Goal: Check status: Check status

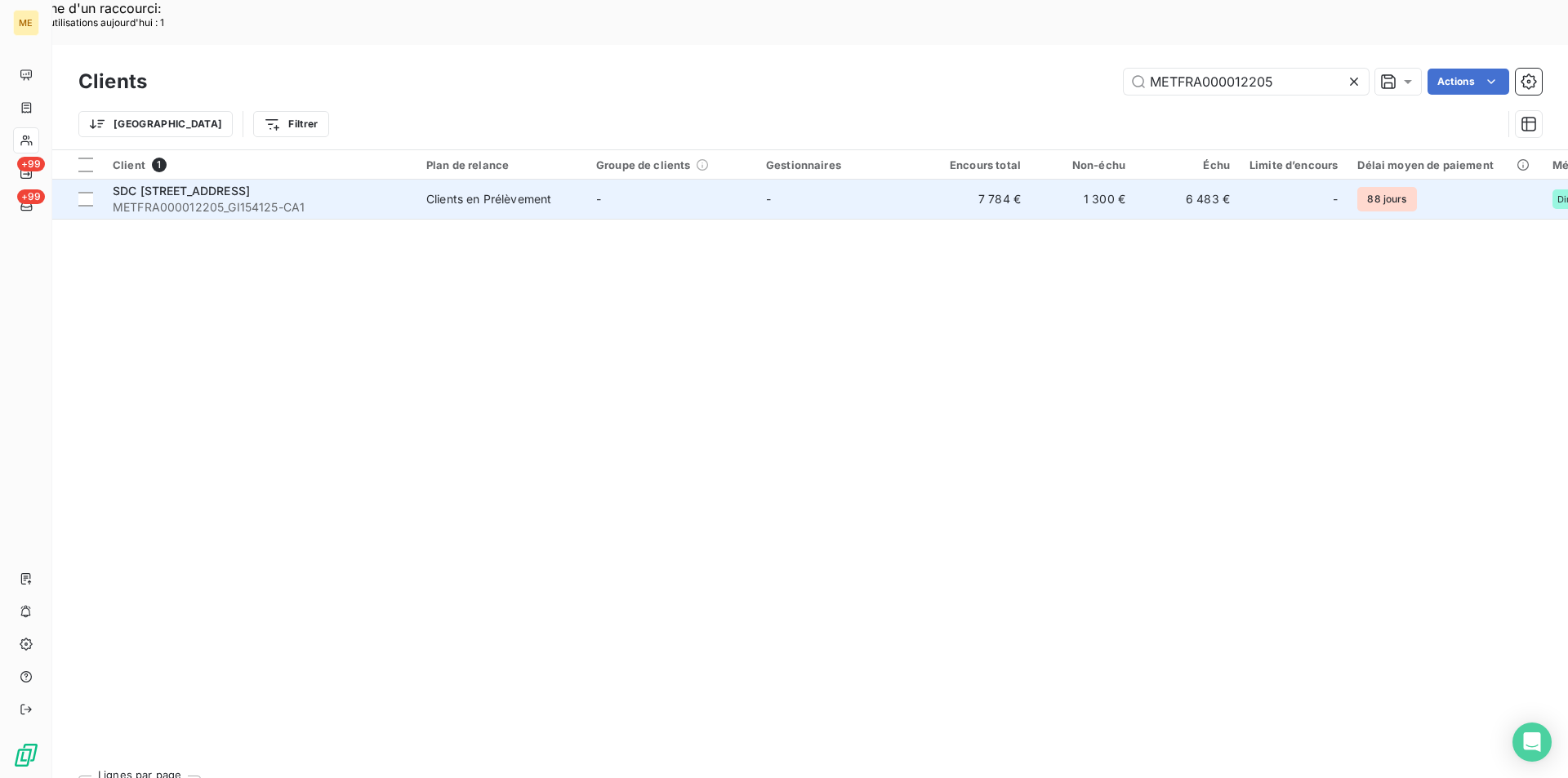
click at [202, 183] on span "SDC [STREET_ADDRESS]" at bounding box center [181, 190] width 137 height 14
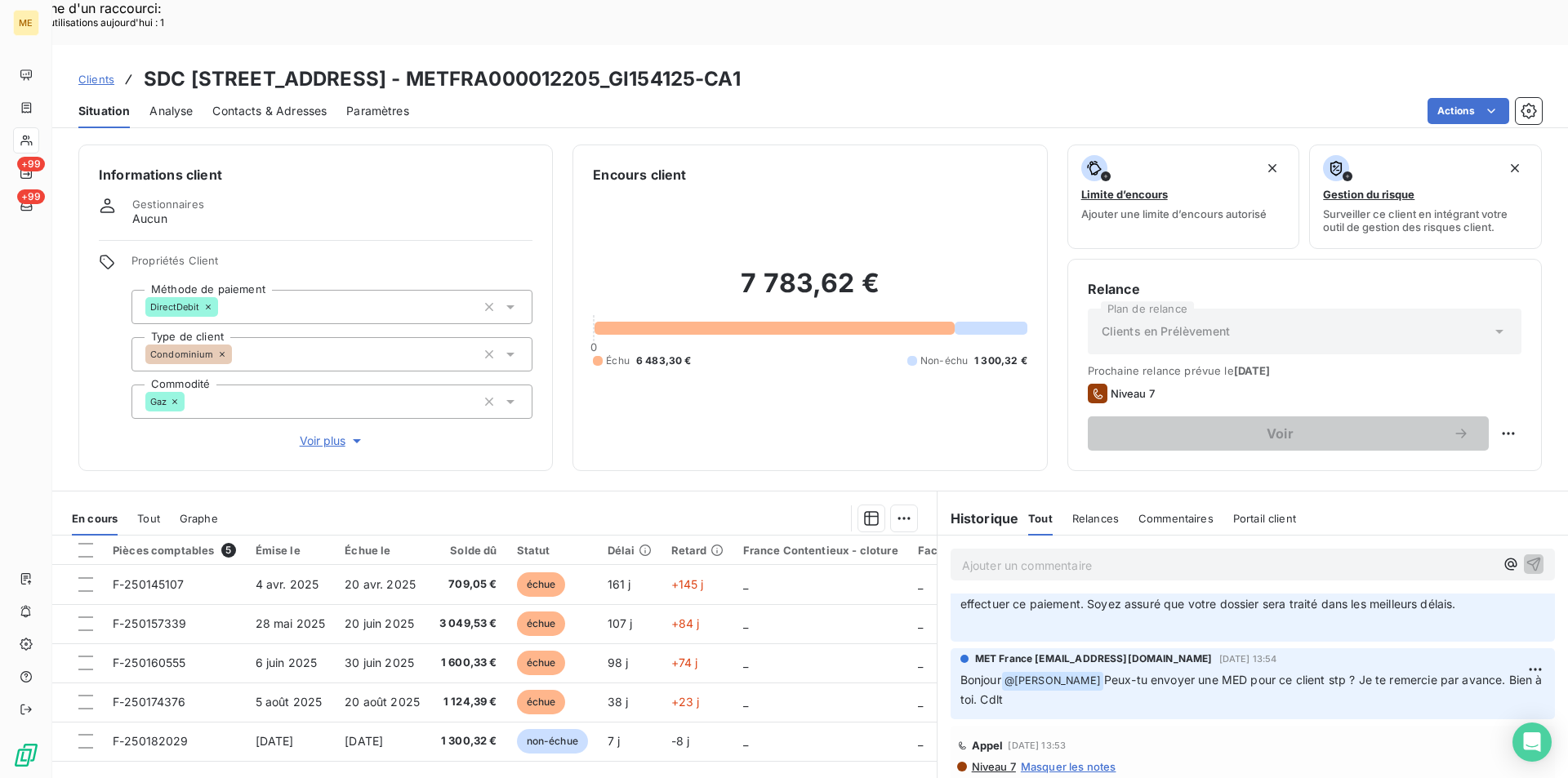
scroll to position [81, 0]
click at [87, 73] on span "Clients" at bounding box center [96, 80] width 36 height 13
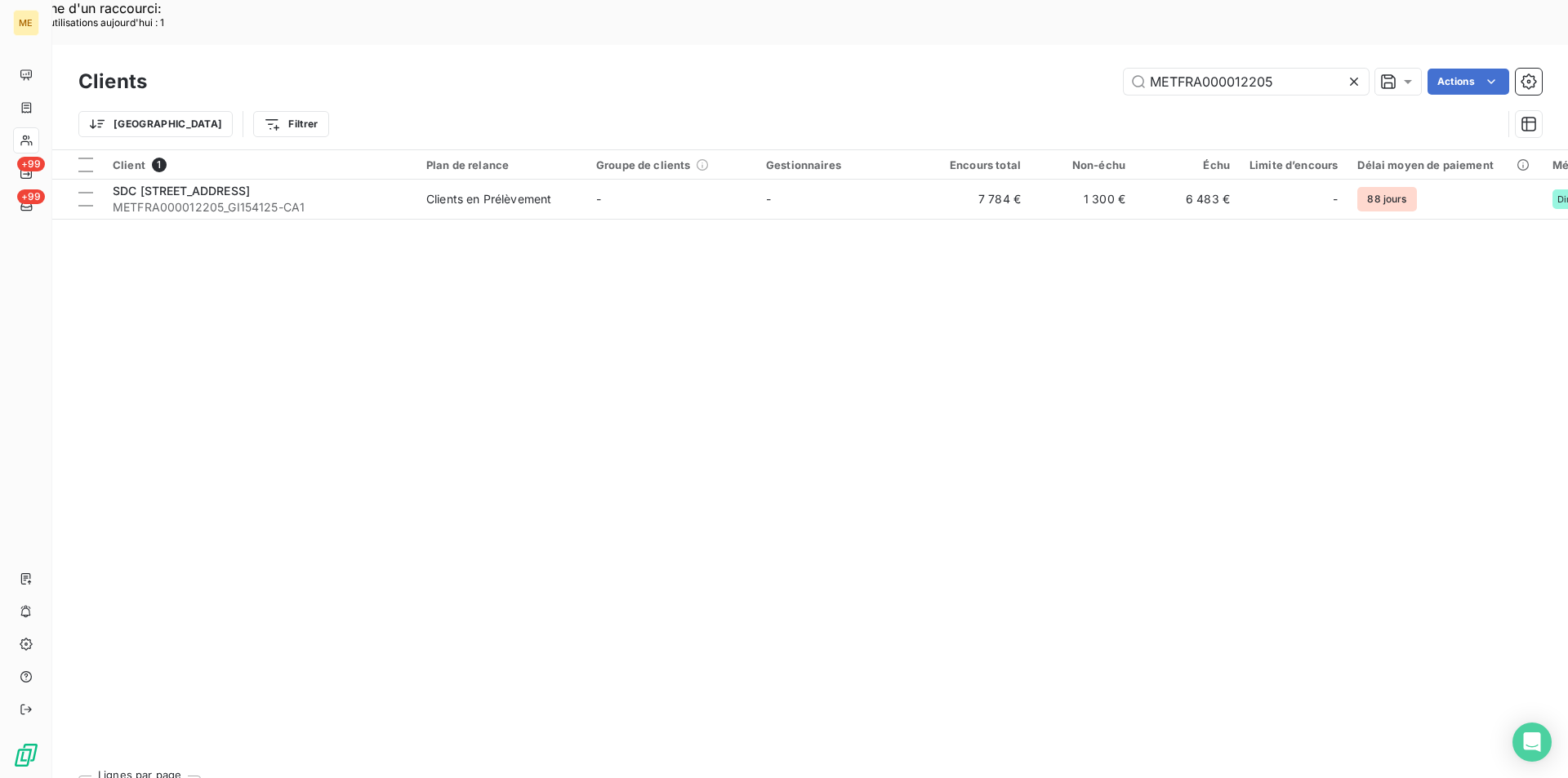
drag, startPoint x: 1275, startPoint y: 38, endPoint x: 1076, endPoint y: 31, distance: 199.1
click at [1076, 68] on div "METFRA000012205 Actions" at bounding box center [853, 81] width 1375 height 26
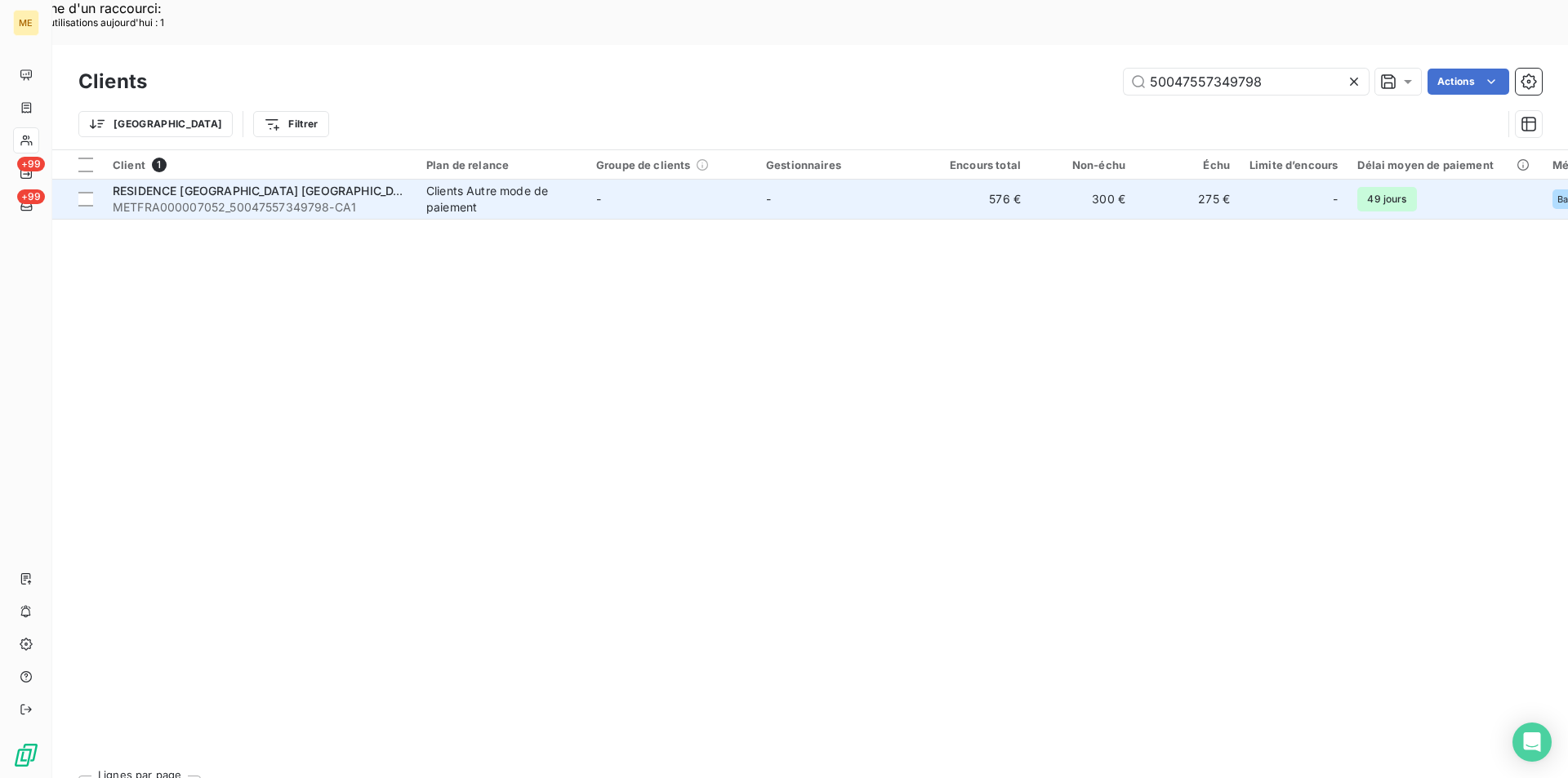
type input "50047557349798"
click at [245, 199] on span "METFRA000007052_50047557349798-CA1" at bounding box center [260, 207] width 294 height 17
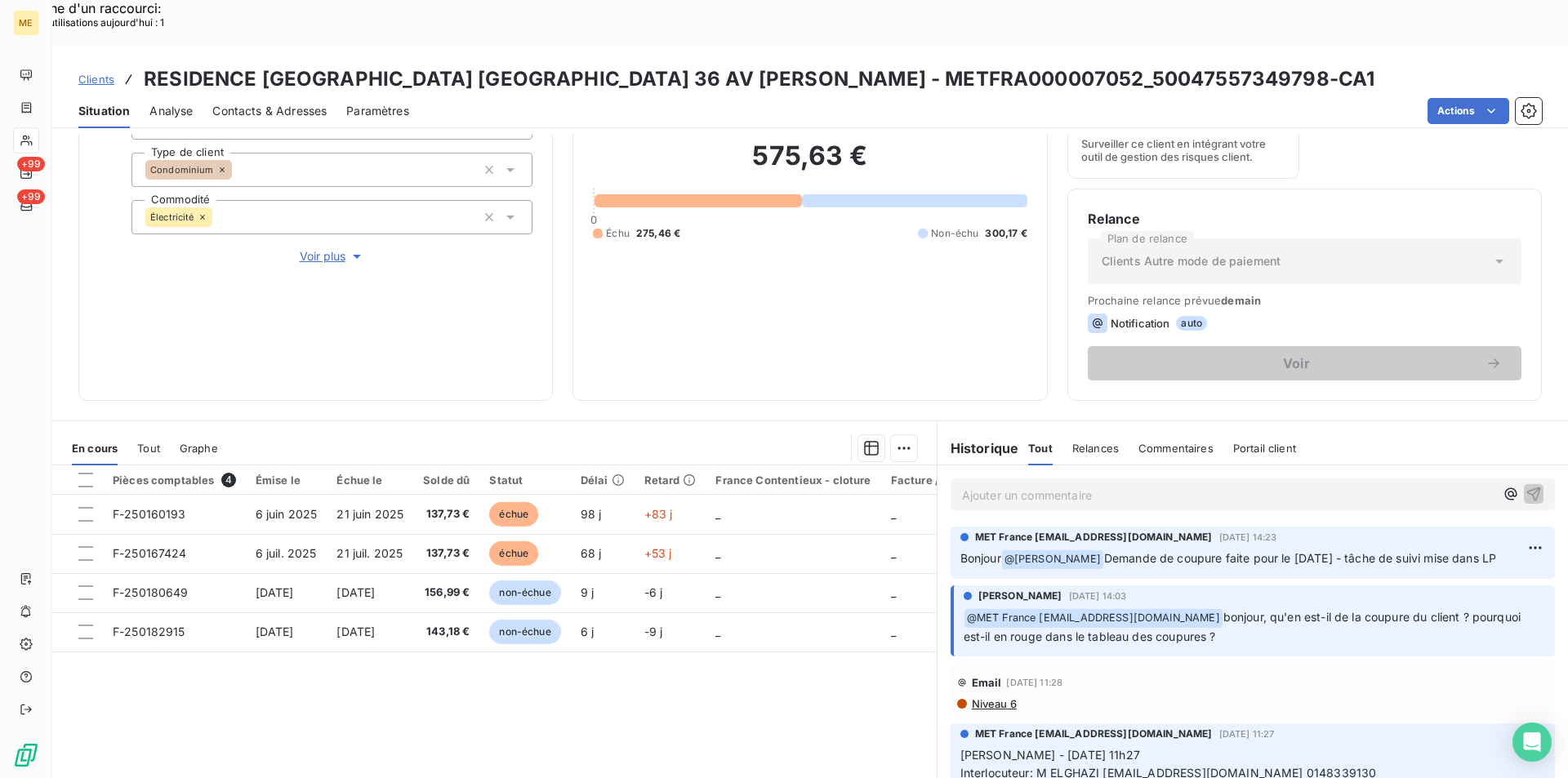
scroll to position [191, 0]
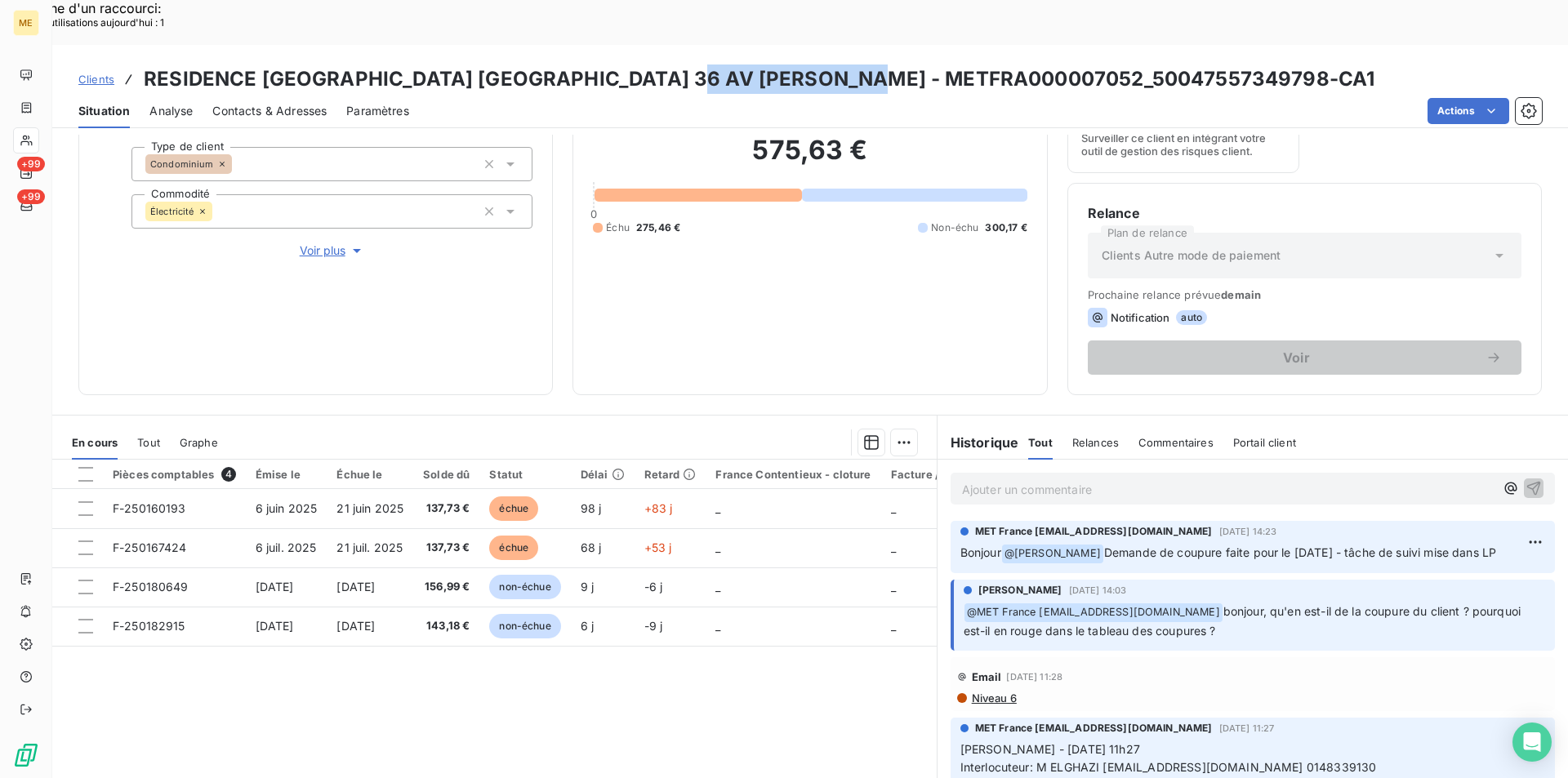
drag, startPoint x: 687, startPoint y: 34, endPoint x: 882, endPoint y: 34, distance: 195.0
click at [882, 65] on h3 "RESIDENCE [GEOGRAPHIC_DATA] [GEOGRAPHIC_DATA] 36 AV [PERSON_NAME] - METFRA00000…" at bounding box center [758, 80] width 1230 height 30
copy h3 "METFRA000007052"
